Goal: Task Accomplishment & Management: Use online tool/utility

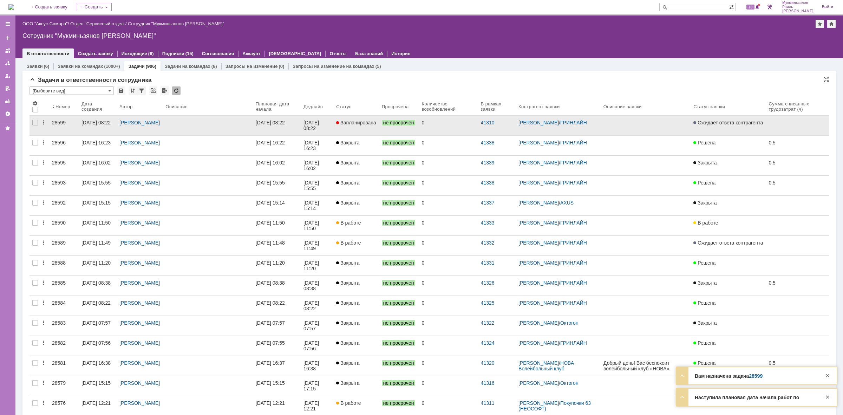
click at [312, 120] on div "[DATE] 08:22" at bounding box center [311, 125] width 17 height 11
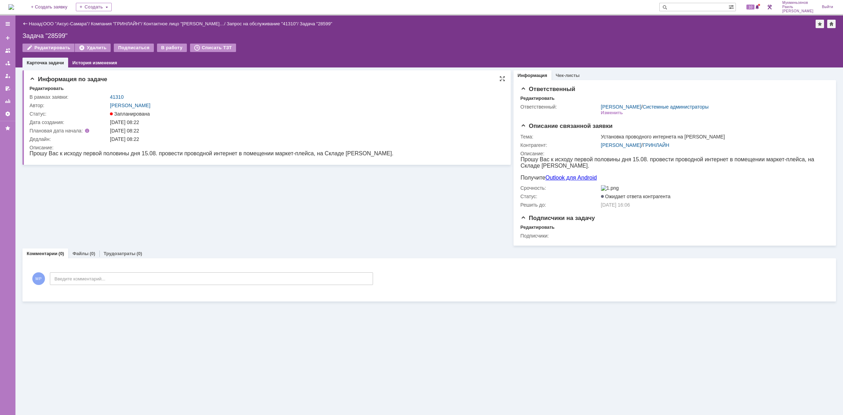
drag, startPoint x: 407, startPoint y: 153, endPoint x: 393, endPoint y: 153, distance: 13.7
click at [393, 154] on html "Прошу Вас к исходу первой половины дня 15.08. провести проводной интернет в пом…" at bounding box center [264, 153] width 470 height 6
drag, startPoint x: 348, startPoint y: 155, endPoint x: 50, endPoint y: 147, distance: 298.5
click at [50, 150] on html "Прошу Вас к исходу первой половины дня 15.08. провести проводной интернет в пом…" at bounding box center [264, 153] width 470 height 6
click at [133, 154] on span "Прошу Вас к исходу первой половины дня 15.08. провести проводной интернет в пом…" at bounding box center [211, 153] width 364 height 6
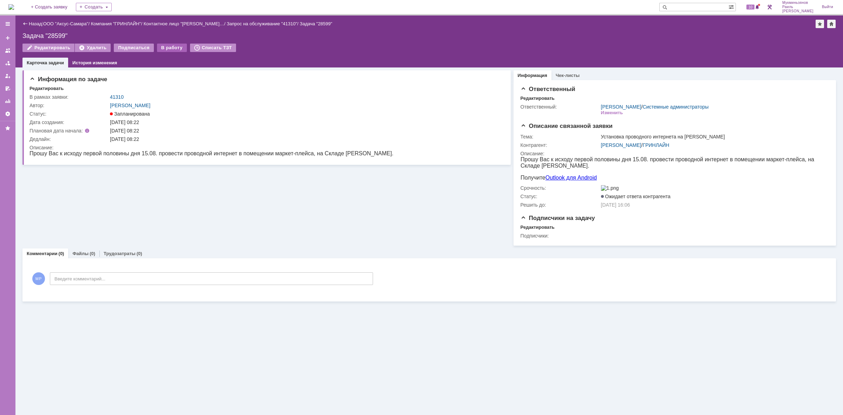
click at [170, 44] on div "В работу" at bounding box center [172, 48] width 30 height 8
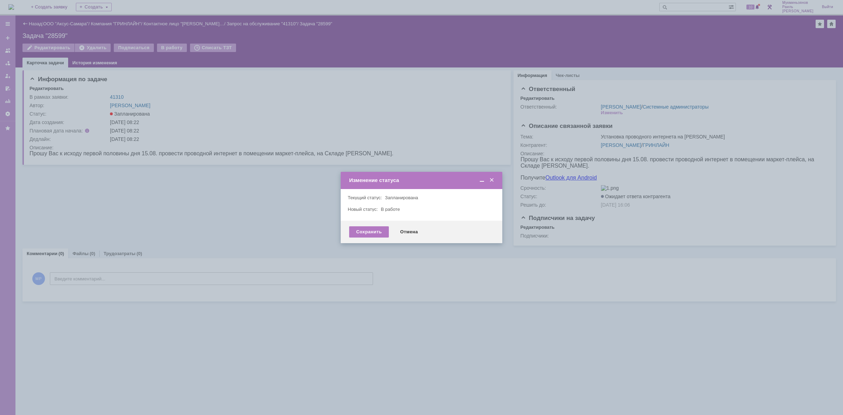
click at [359, 224] on div "Сохранить Отмена" at bounding box center [421, 231] width 161 height 22
click at [361, 228] on div "Сохранить" at bounding box center [369, 231] width 40 height 11
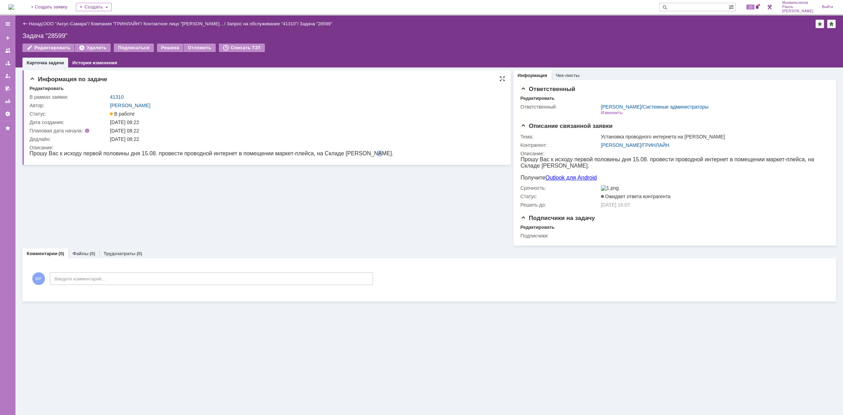
drag, startPoint x: 383, startPoint y: 154, endPoint x: 372, endPoint y: 153, distance: 10.6
click at [372, 153] on html "Прошу Вас к исходу первой половины дня 15.08. провести проводной интернет в пом…" at bounding box center [264, 153] width 470 height 6
click at [372, 154] on span "Прошу Вас к исходу первой половины дня 15.08. провести проводной интернет в пом…" at bounding box center [211, 153] width 364 height 6
drag, startPoint x: 372, startPoint y: 154, endPoint x: 158, endPoint y: 307, distance: 263.2
click at [128, 157] on html "Прошу Вас к исходу первой половины дня 15.08. провести проводной интернет в пом…" at bounding box center [264, 153] width 470 height 6
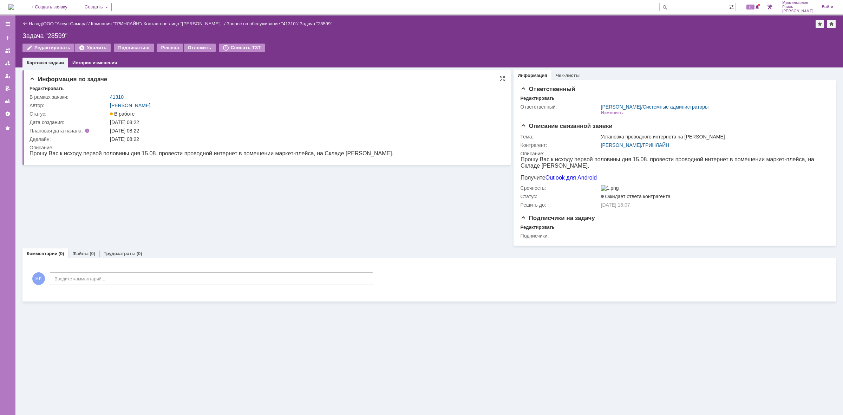
click at [132, 154] on span "Прошу Вас к исходу первой половины дня 15.08. провести проводной интернет в пом…" at bounding box center [211, 153] width 364 height 6
drag, startPoint x: 141, startPoint y: 153, endPoint x: 155, endPoint y: 154, distance: 14.1
click at [155, 154] on span "Прошу Вас к исходу первой половины дня 15.08. провести проводной интернет в пом…" at bounding box center [211, 153] width 364 height 6
click at [131, 186] on div "Информация по задаче Редактировать В рамках заявки: 41310 Автор: Галстьян Степа…" at bounding box center [266, 156] width 488 height 178
click at [116, 156] on span "Прошу Вас к исходу первой половины дня 15.08. провести проводной интернет в пом…" at bounding box center [211, 153] width 364 height 6
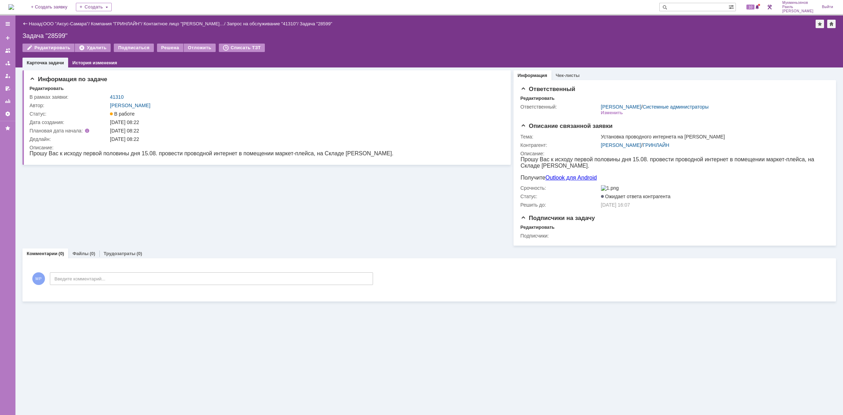
click at [14, 4] on img at bounding box center [11, 7] width 6 height 6
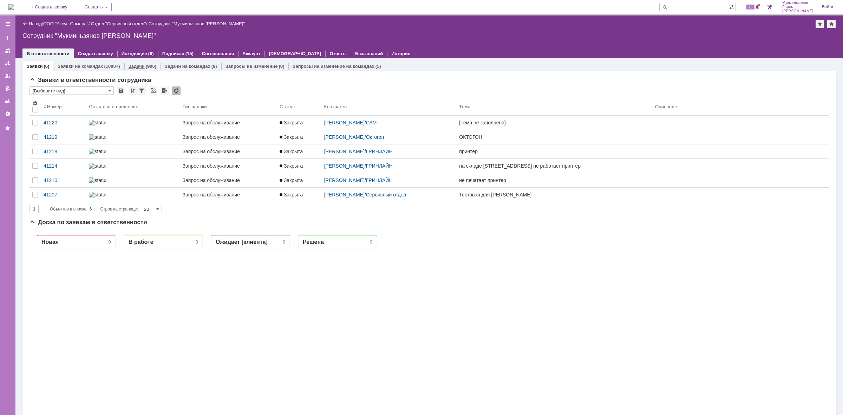
click at [137, 64] on link "Задачи" at bounding box center [136, 66] width 16 height 5
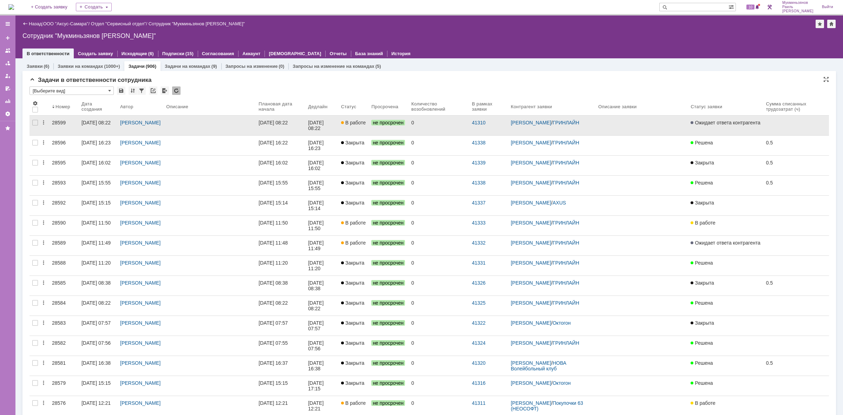
click at [385, 121] on span "не просрочен" at bounding box center [388, 123] width 34 height 6
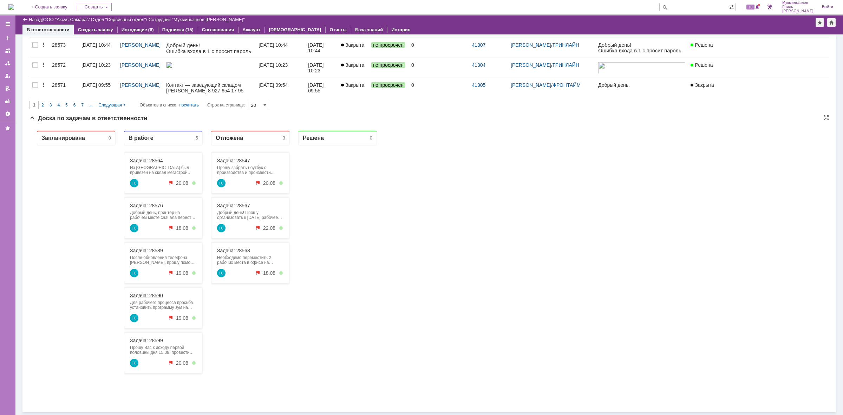
click at [144, 297] on link "Задача: 28590" at bounding box center [146, 295] width 33 height 6
click at [146, 208] on div "Задача: 28576 Добрый день, принтер на рабочем месте сначала перестал сканироват…" at bounding box center [163, 217] width 79 height 41
click at [148, 202] on div "Задача: 28576 Добрый день, принтер на рабочем месте сначала перестал сканироват…" at bounding box center [163, 217] width 79 height 41
click at [152, 204] on link "Задача: 28576" at bounding box center [146, 206] width 33 height 6
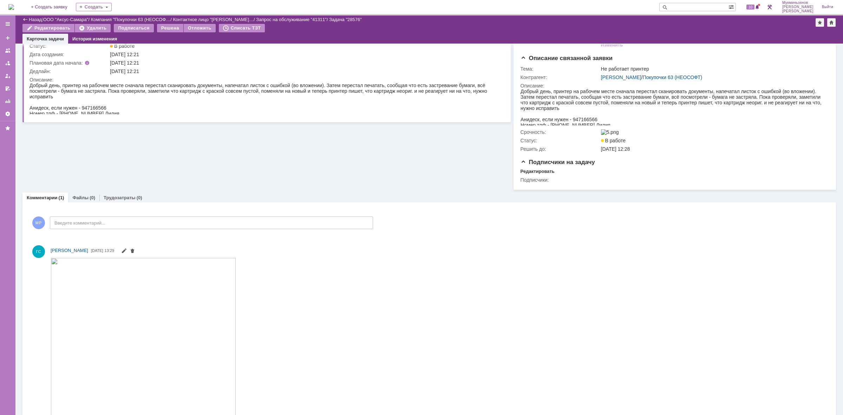
click at [137, 307] on img at bounding box center [143, 380] width 185 height 246
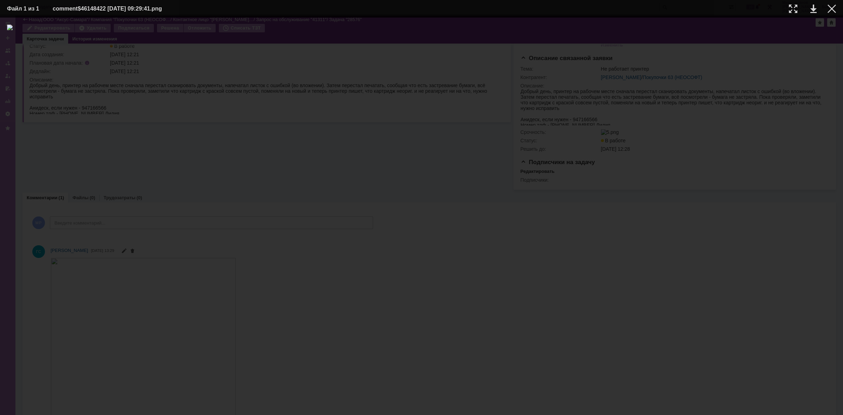
click at [152, 144] on div at bounding box center [421, 216] width 828 height 383
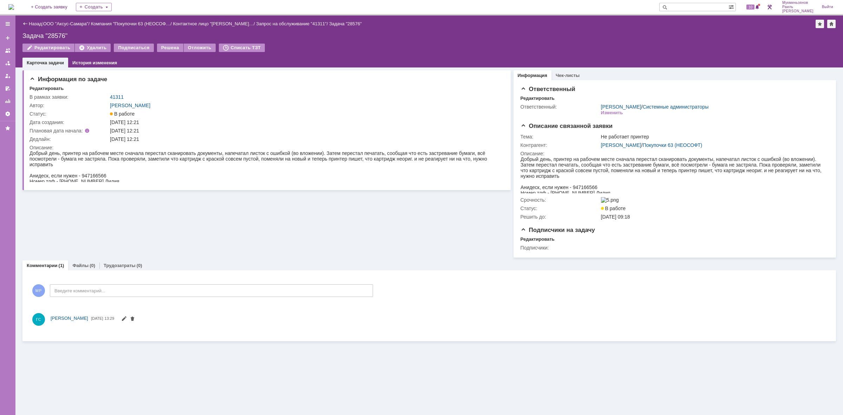
click at [14, 8] on img at bounding box center [11, 7] width 6 height 6
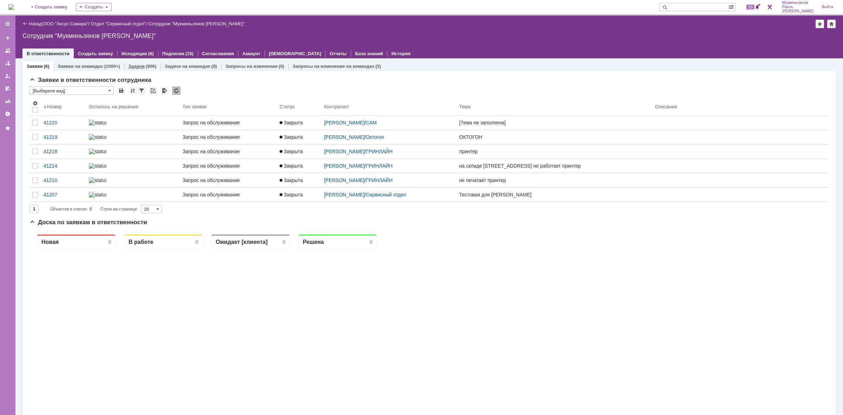
click at [135, 64] on link "Задачи" at bounding box center [136, 66] width 16 height 5
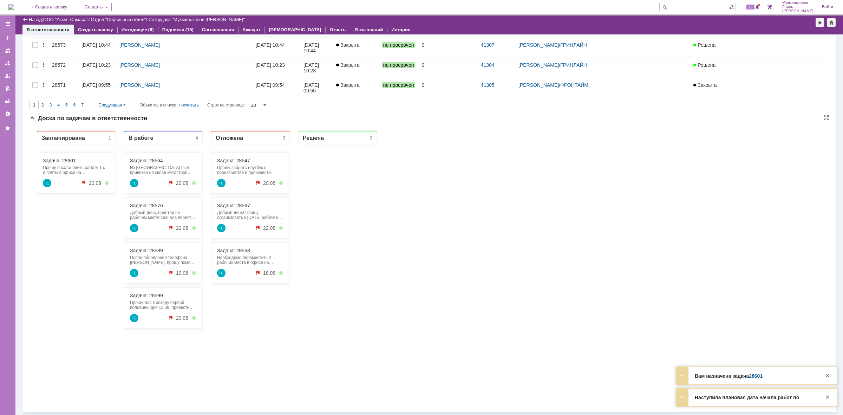
click at [58, 161] on link "Задача: 28601" at bounding box center [59, 161] width 33 height 6
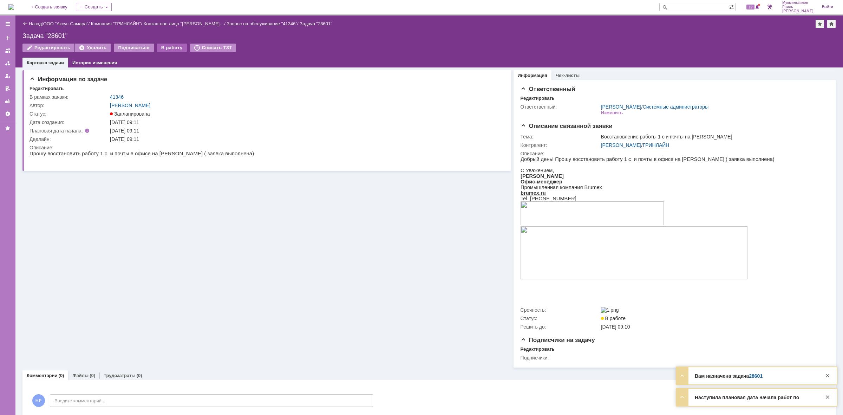
click at [174, 46] on div "В работу" at bounding box center [172, 48] width 30 height 8
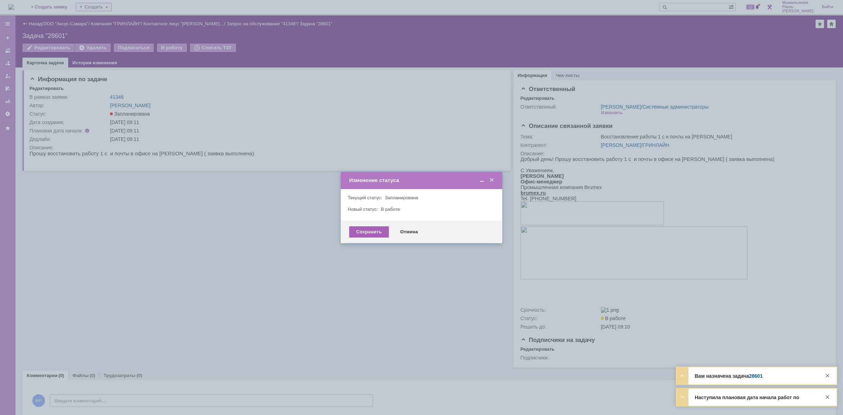
click at [355, 236] on div "Сохранить" at bounding box center [369, 231] width 40 height 11
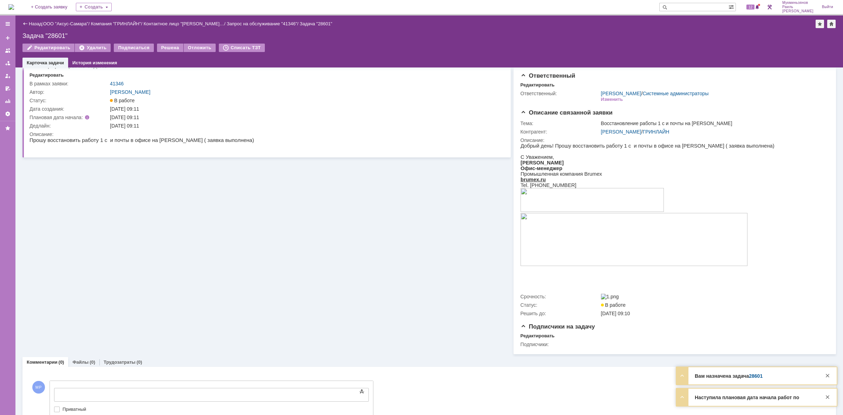
drag, startPoint x: 224, startPoint y: 773, endPoint x: 170, endPoint y: 391, distance: 386.5
click at [161, 391] on div at bounding box center [111, 394] width 100 height 6
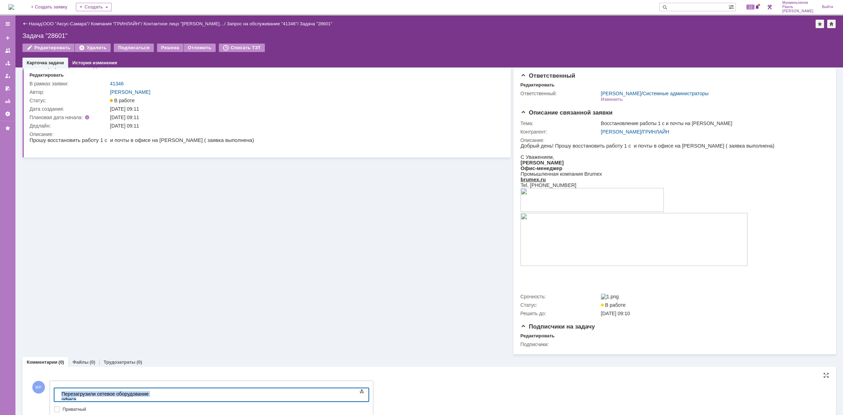
drag, startPoint x: 171, startPoint y: 392, endPoint x: 4, endPoint y: 394, distance: 166.8
click at [59, 394] on html "​Перезагрузили сетевое оборудование офиса" at bounding box center [111, 396] width 105 height 17
copy div "​Перезагрузили сетевое оборудование офиса"
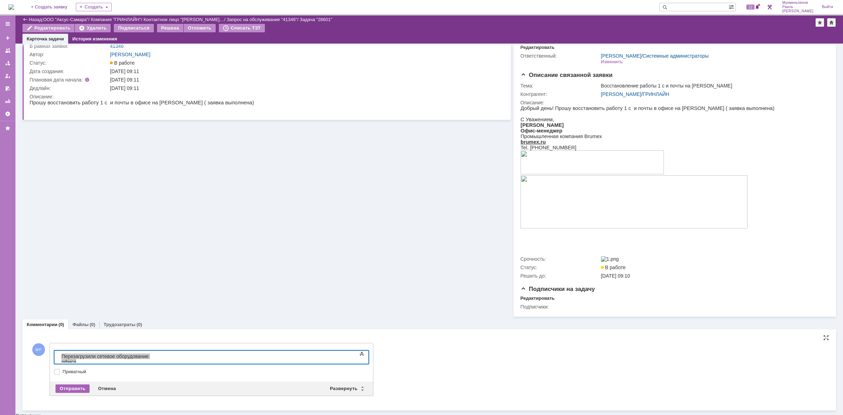
click at [81, 392] on div "Отправить" at bounding box center [72, 388] width 34 height 8
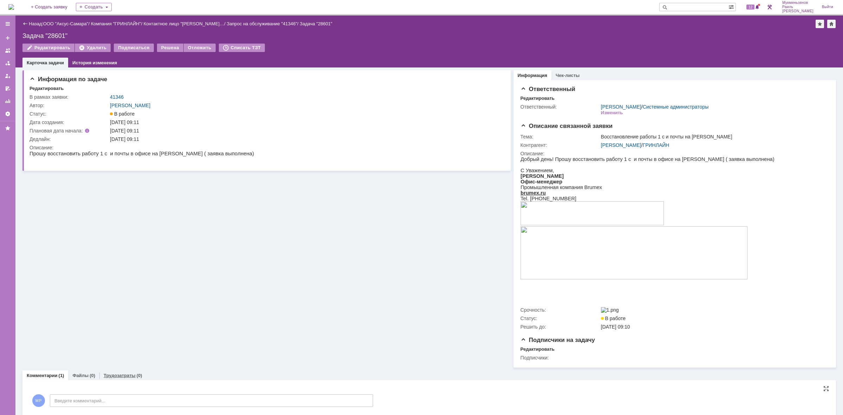
click at [115, 377] on link "Трудозатраты" at bounding box center [120, 374] width 32 height 5
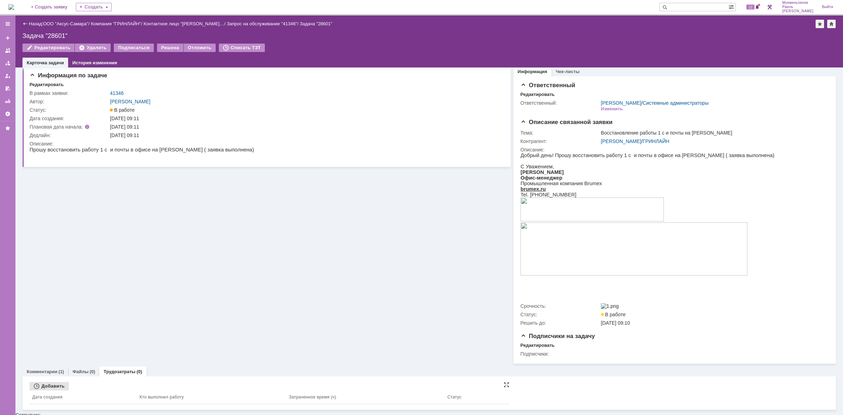
click at [49, 388] on div "Добавить" at bounding box center [48, 386] width 39 height 8
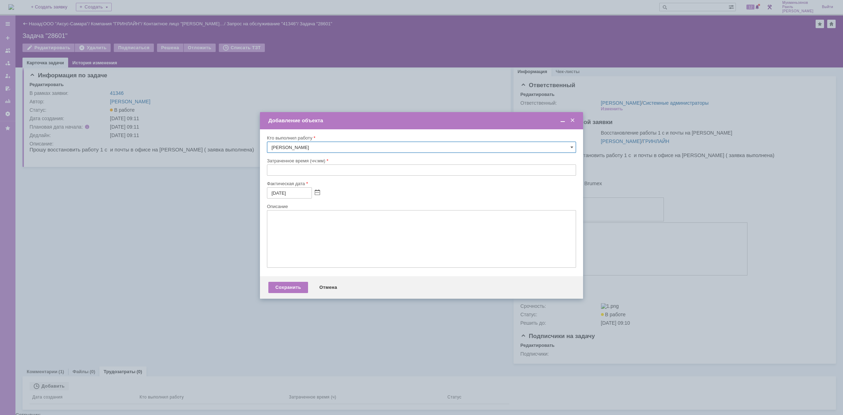
click at [351, 172] on input "text" at bounding box center [421, 169] width 309 height 11
type input "00:30"
click at [360, 254] on textarea at bounding box center [421, 239] width 309 height 58
paste textarea "​Перезагрузили сетевое оборудование офиса"
type textarea "​Перезагрузили сетевое оборудование офиса. Сейчас работает"
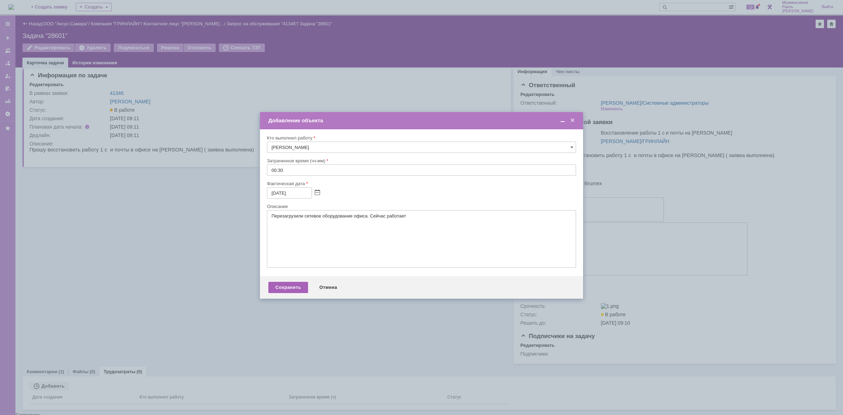
click at [296, 286] on div "Сохранить" at bounding box center [288, 287] width 40 height 11
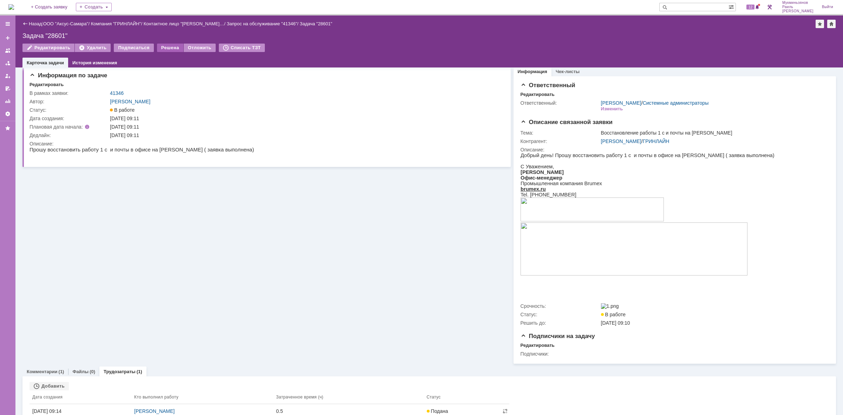
click at [168, 52] on div "Решена" at bounding box center [170, 48] width 26 height 8
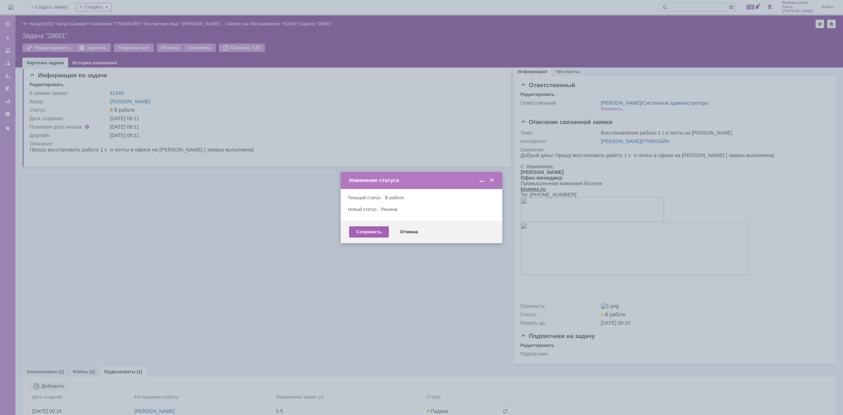
click at [354, 229] on div "Сохранить" at bounding box center [369, 231] width 40 height 11
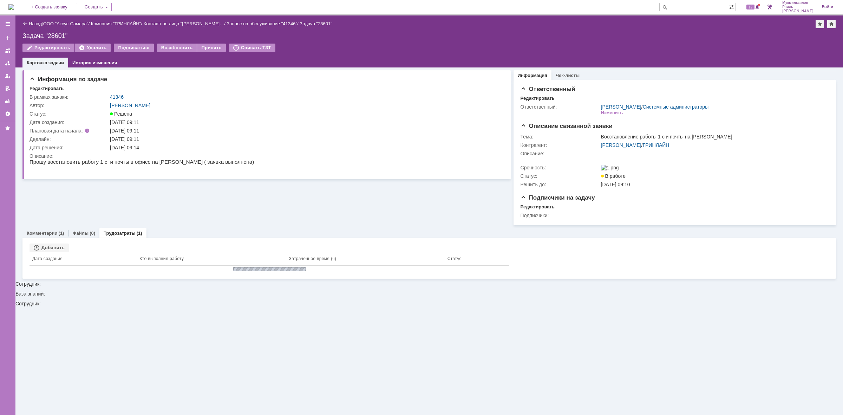
click at [14, 10] on img at bounding box center [11, 7] width 6 height 6
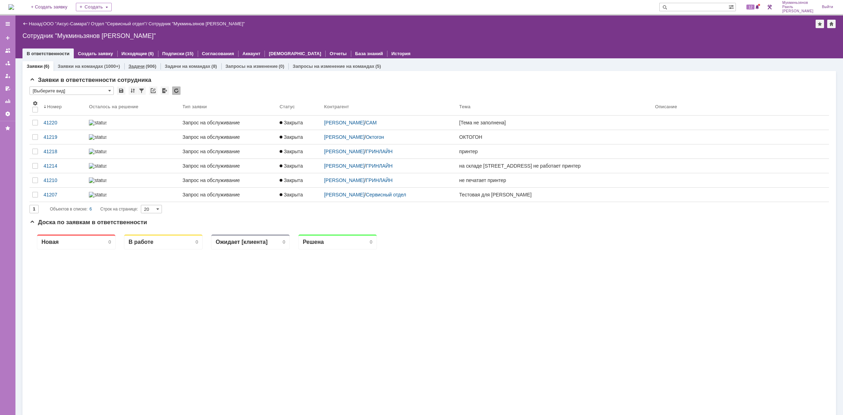
click at [135, 64] on link "Задачи" at bounding box center [136, 66] width 16 height 5
